Goal: Complete application form

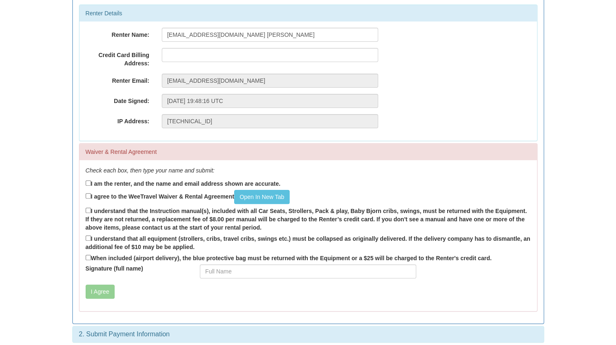
scroll to position [106, 0]
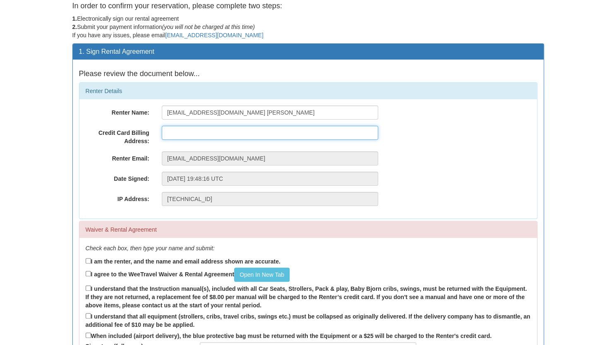
click at [271, 128] on input "text" at bounding box center [270, 133] width 216 height 14
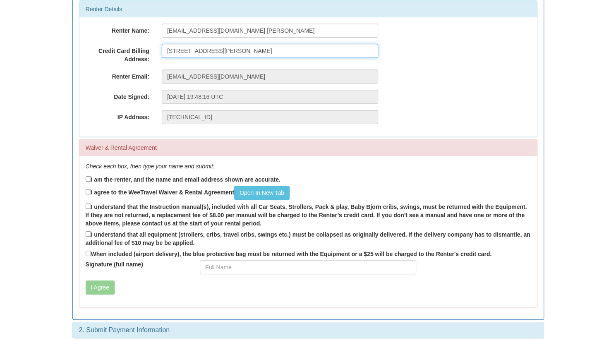
type input "[STREET_ADDRESS][PERSON_NAME]"
click at [162, 178] on label "I am the renter, and the name and email address shown are accurate." at bounding box center [183, 179] width 195 height 9
click at [91, 178] on input "I am the renter, and the name and email address shown are accurate." at bounding box center [88, 178] width 5 height 5
checkbox input "true"
click at [151, 192] on label "I agree to the WeeTravel Waiver & Rental Agreement Open In [GEOGRAPHIC_DATA]" at bounding box center [188, 193] width 204 height 14
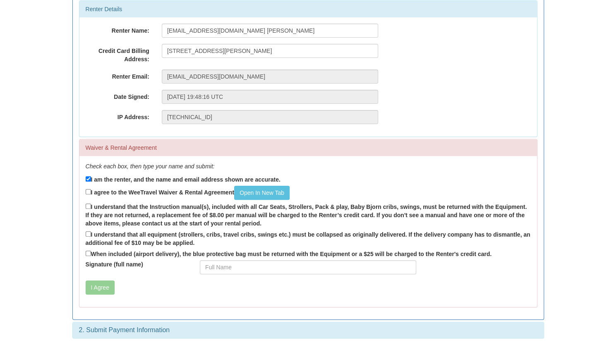
click at [91, 192] on input "I agree to the WeeTravel Waiver & Rental Agreement Open In [GEOGRAPHIC_DATA]" at bounding box center [88, 191] width 5 height 5
checkbox input "true"
click at [130, 207] on label "I understand that the Instruction manual(s), included with all Car Seats, Strol…" at bounding box center [308, 215] width 445 height 26
click at [91, 207] on input "I understand that the Instruction manual(s), included with all Car Seats, Strol…" at bounding box center [88, 206] width 5 height 5
checkbox input "true"
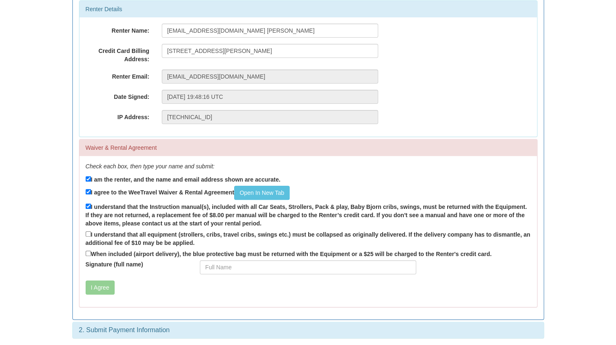
click at [145, 238] on label "I understand that all equipment (strollers, cribs, travel cribs, swings etc.) m…" at bounding box center [308, 238] width 445 height 17
click at [91, 237] on input "I understand that all equipment (strollers, cribs, travel cribs, swings etc.) m…" at bounding box center [88, 233] width 5 height 5
checkbox input "true"
click at [135, 256] on label "When included (airport delivery), the blue protective bag must be returned with…" at bounding box center [289, 253] width 406 height 9
click at [91, 256] on input "When included (airport delivery), the blue protective bag must be returned with…" at bounding box center [88, 253] width 5 height 5
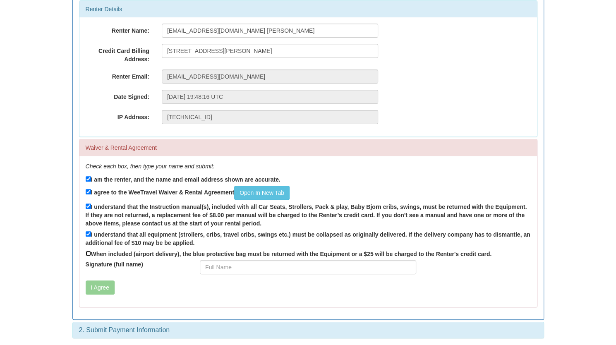
checkbox input "true"
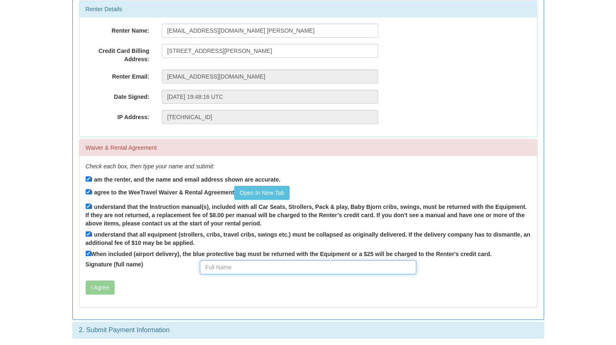
click at [221, 266] on input "Signature (full name)" at bounding box center [308, 267] width 216 height 14
type input "[PERSON_NAME] Myo"
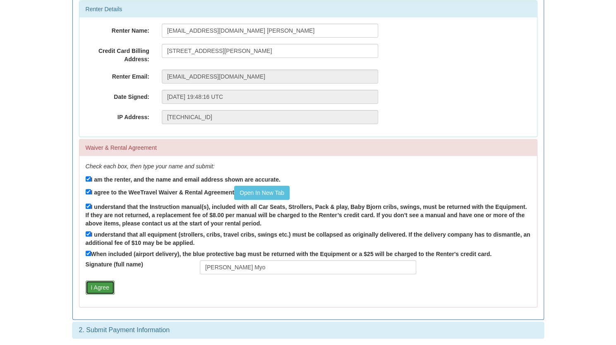
click at [102, 291] on button "I Agree" at bounding box center [100, 288] width 29 height 14
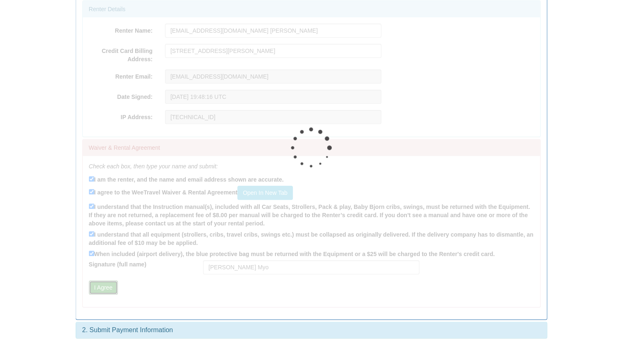
scroll to position [0, 0]
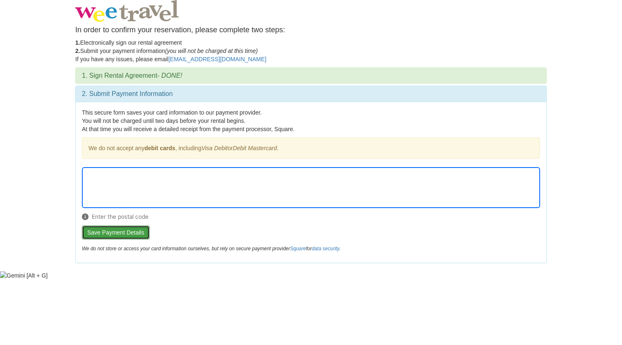
click at [125, 230] on button "Save Payment Details" at bounding box center [116, 233] width 68 height 14
